Goal: Task Accomplishment & Management: Manage account settings

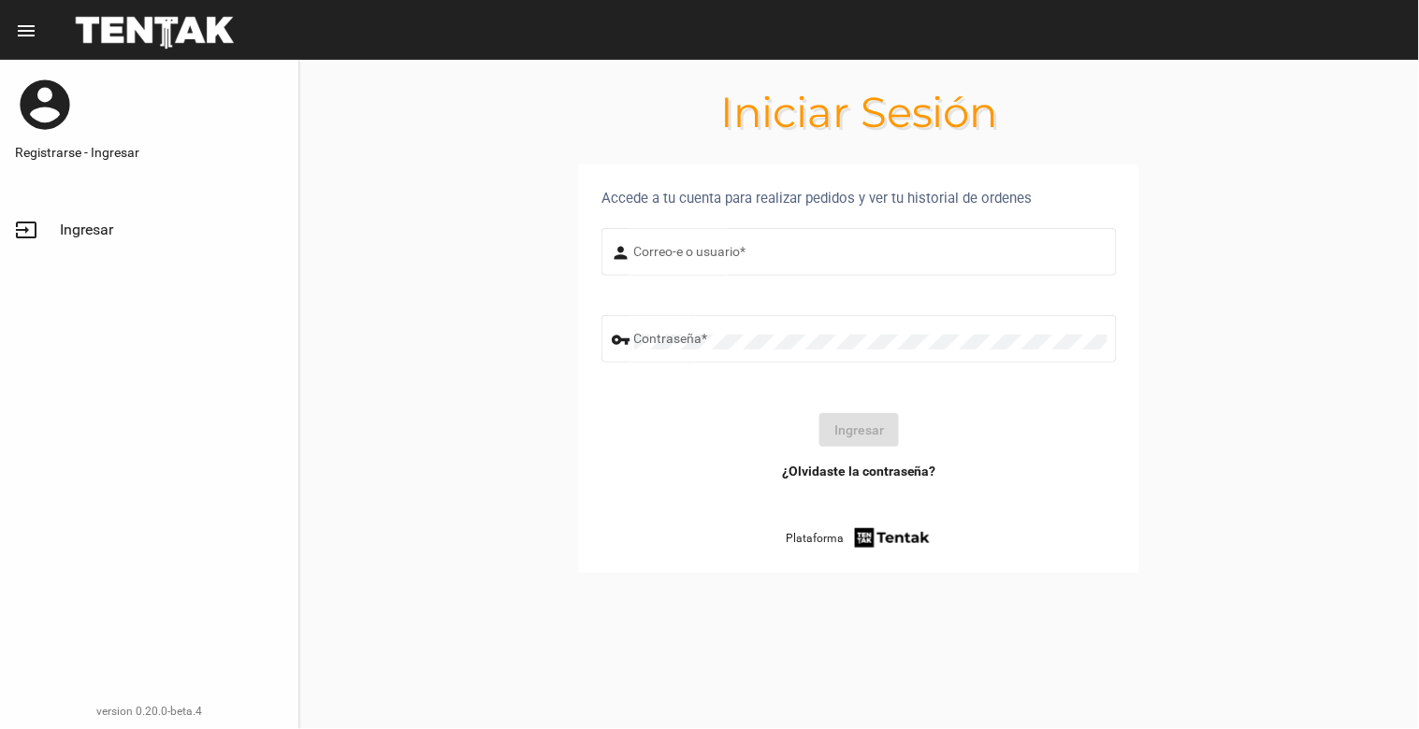
type input "[EMAIL_ADDRESS][DOMAIN_NAME]"
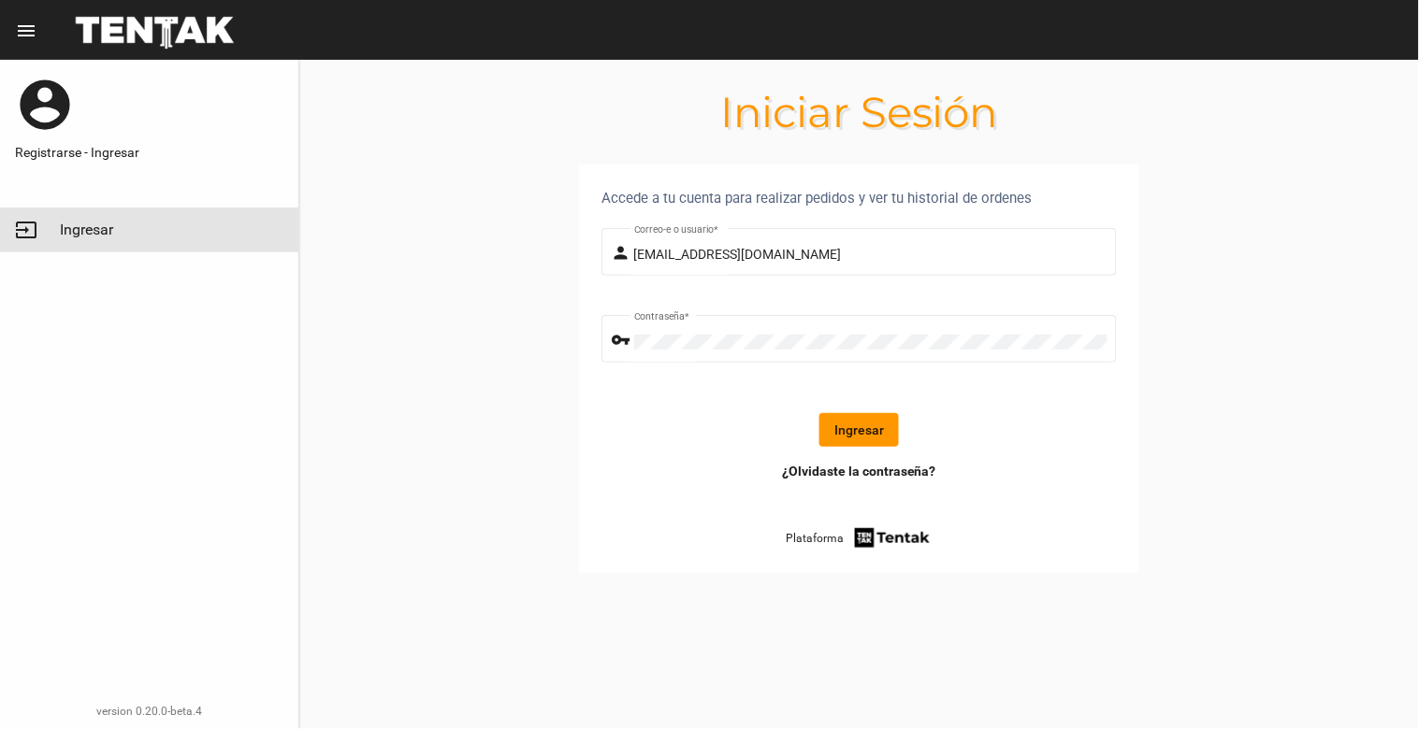
click at [91, 219] on link "input Ingresar" at bounding box center [149, 230] width 298 height 45
click at [858, 432] on button "Ingresar" at bounding box center [858, 430] width 79 height 34
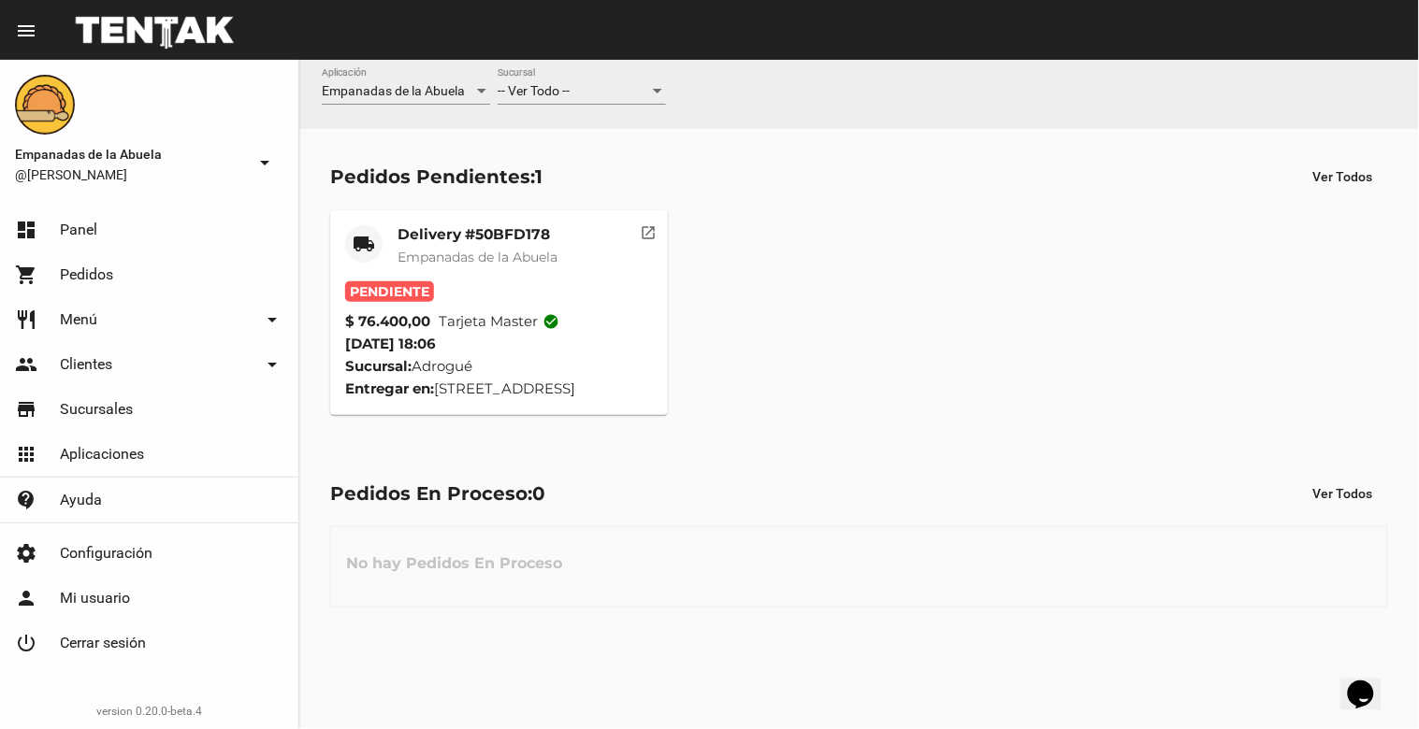
click at [606, 78] on div "-- Ver Todo -- Sucursal" at bounding box center [582, 86] width 168 height 36
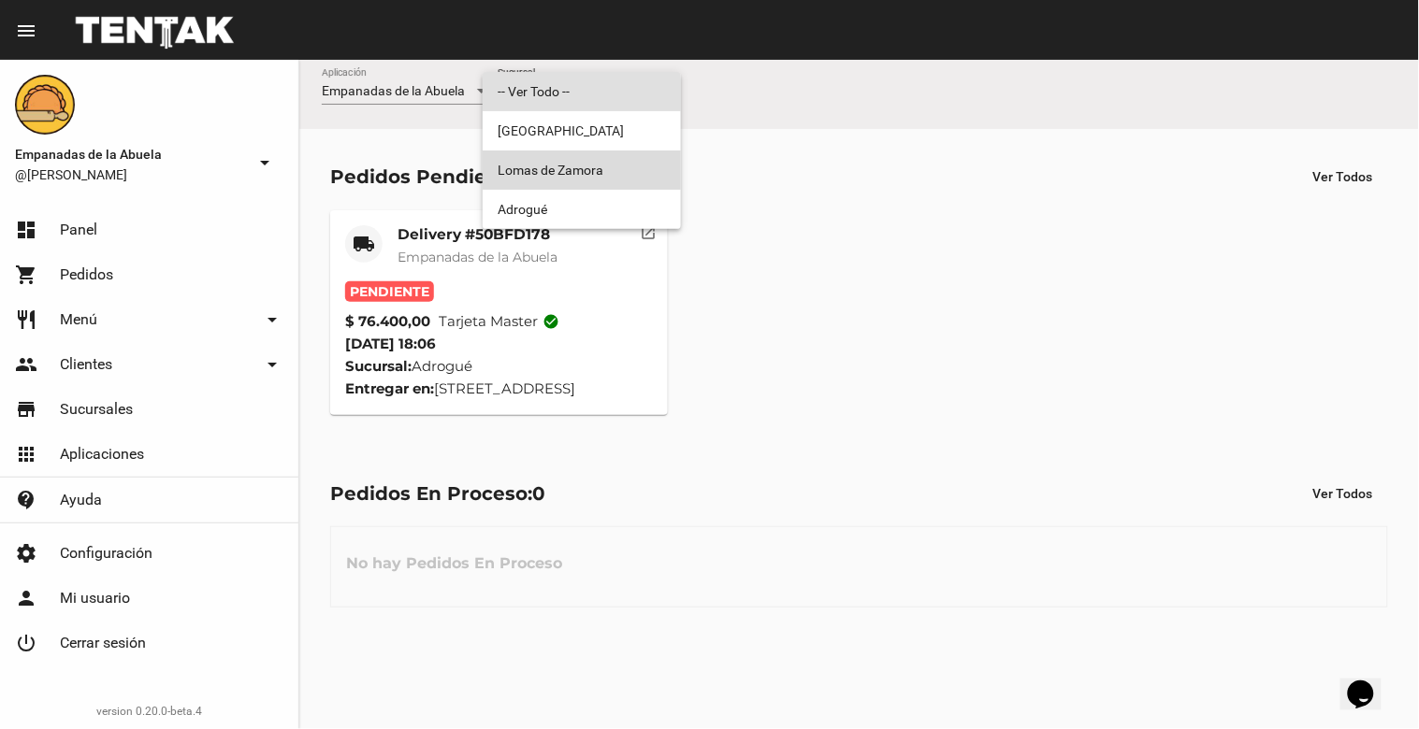
click at [587, 168] on span "Lomas de Zamora" at bounding box center [582, 170] width 168 height 39
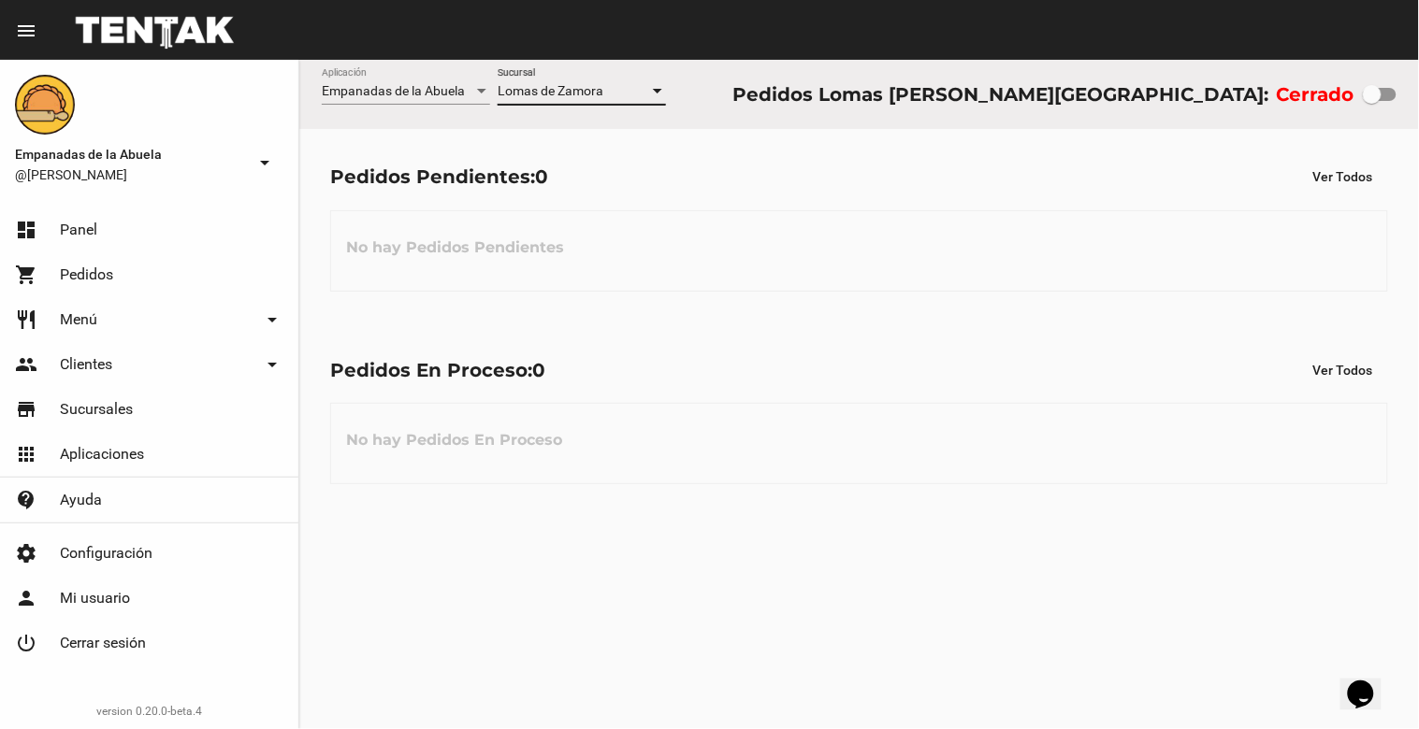
click at [1373, 91] on div at bounding box center [1372, 94] width 19 height 19
click at [1372, 101] on input "checkbox" at bounding box center [1371, 101] width 1 height 1
checkbox input "true"
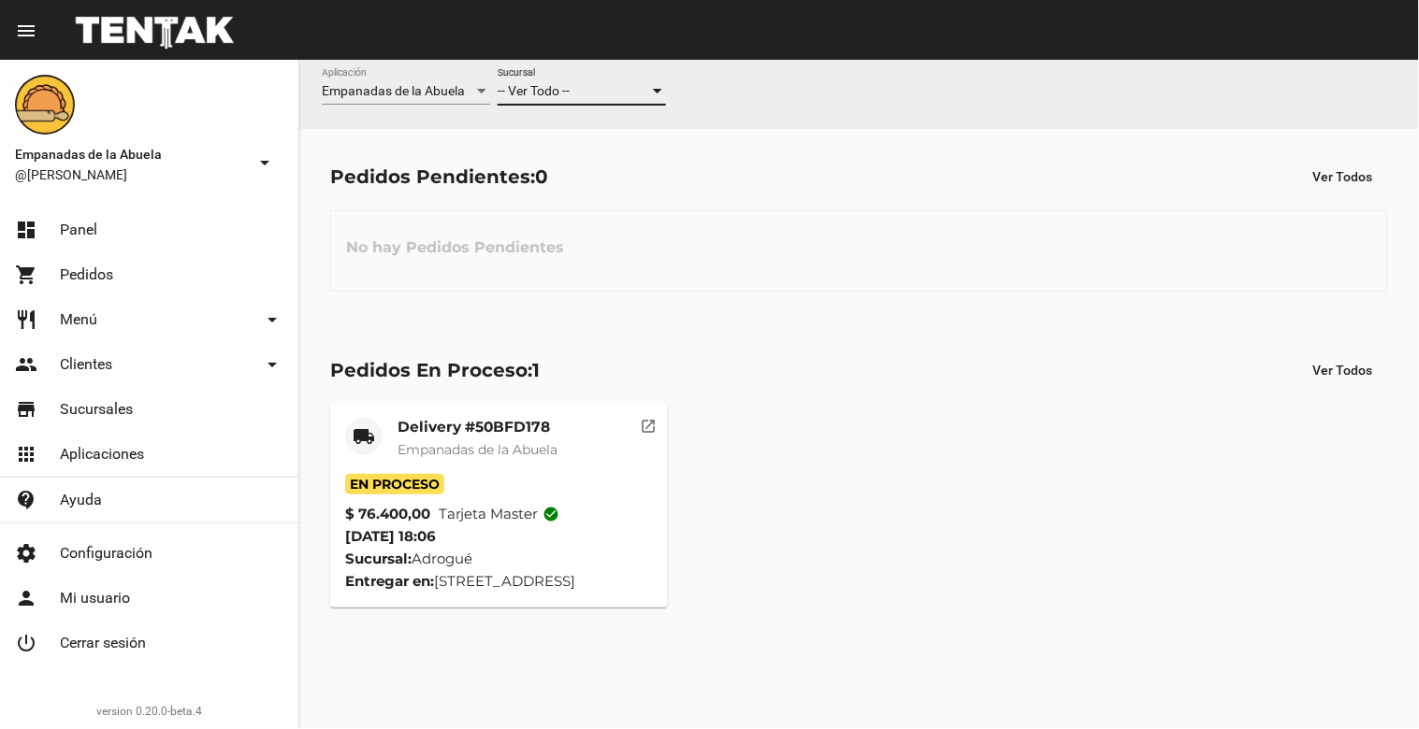
click at [619, 92] on div "-- Ver Todo --" at bounding box center [573, 91] width 151 height 15
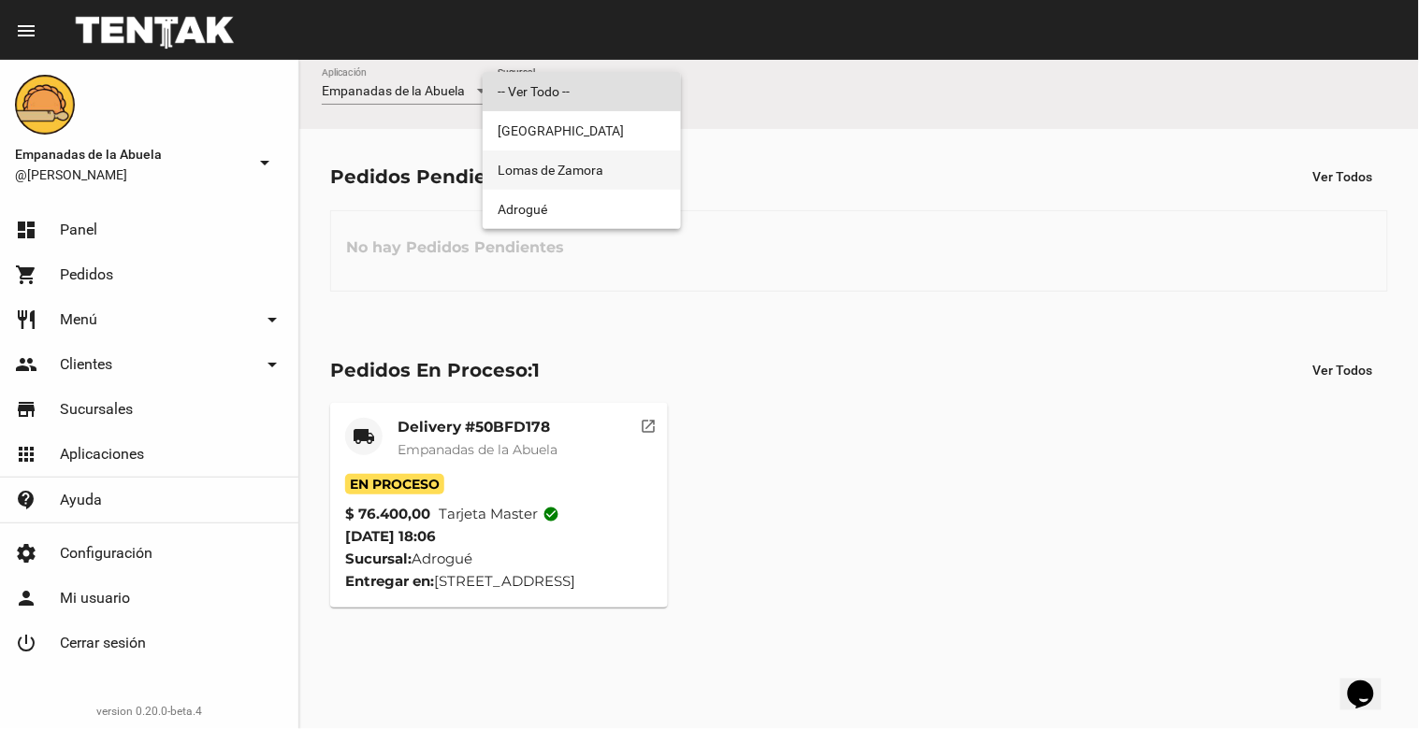
click at [606, 154] on span "Lomas de Zamora" at bounding box center [582, 170] width 168 height 39
